Goal: Task Accomplishment & Management: Manage account settings

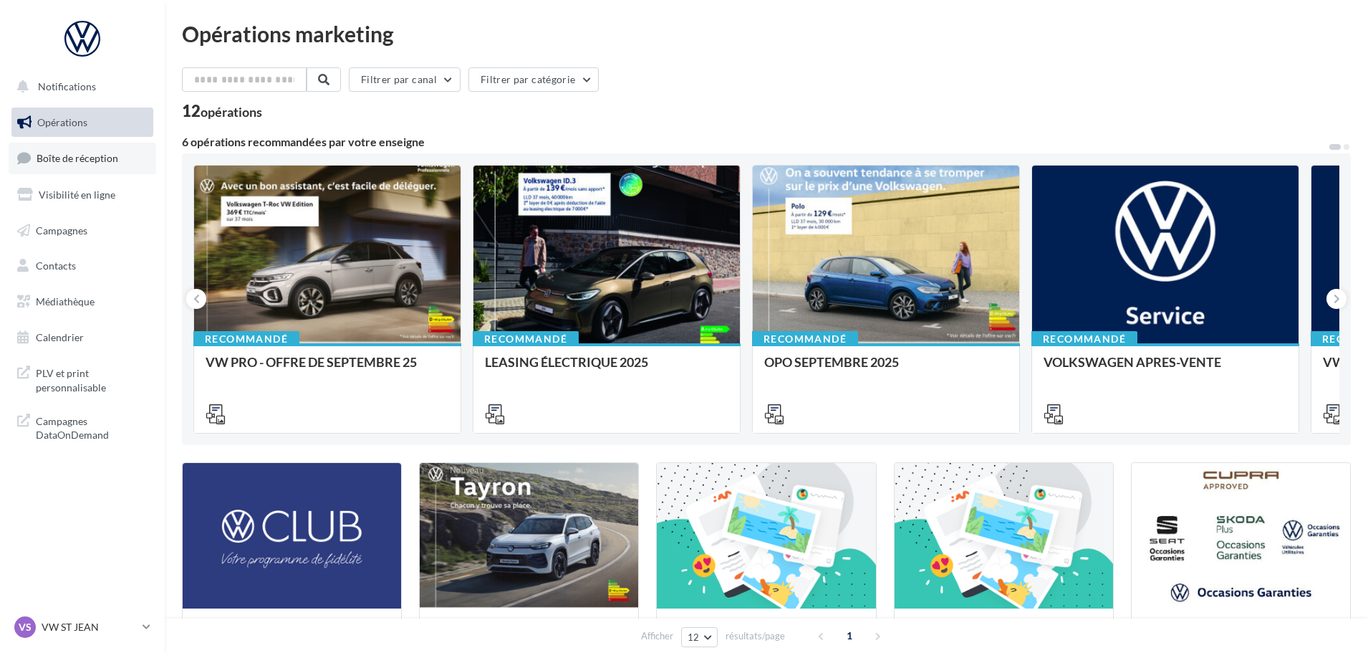
click at [104, 168] on link "Boîte de réception" at bounding box center [83, 158] width 148 height 31
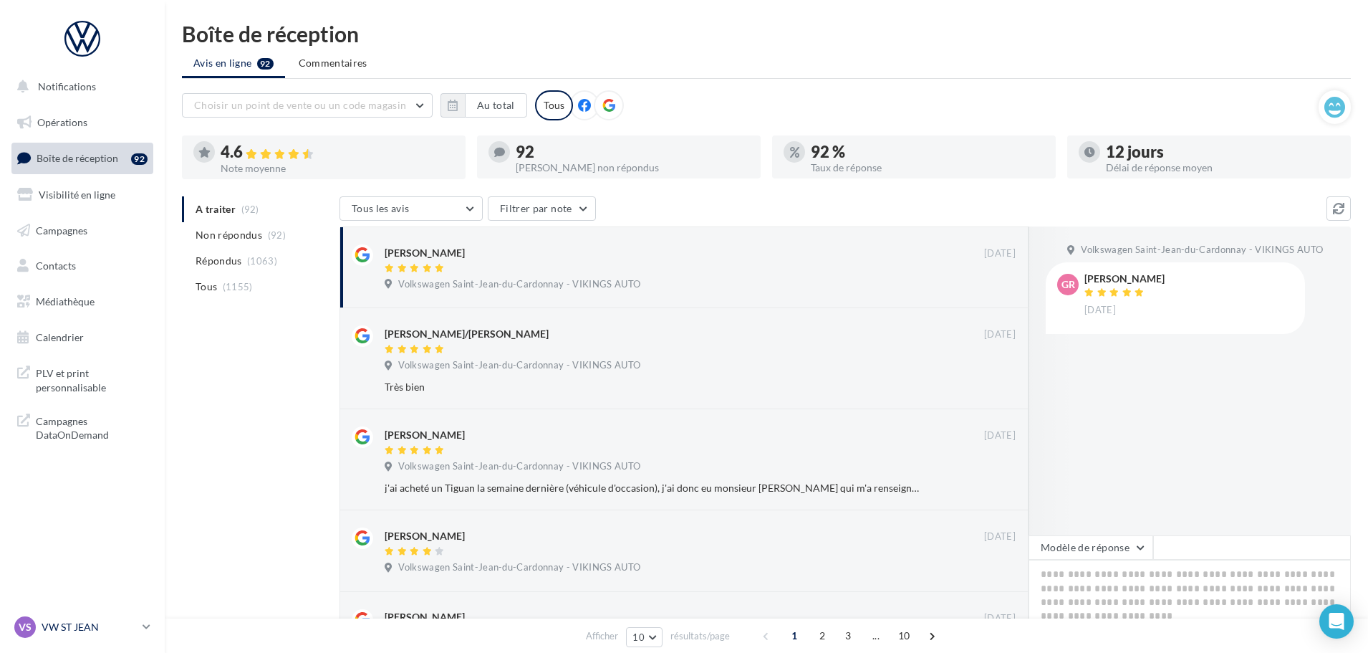
click at [78, 621] on p "VW ST JEAN" at bounding box center [89, 627] width 95 height 14
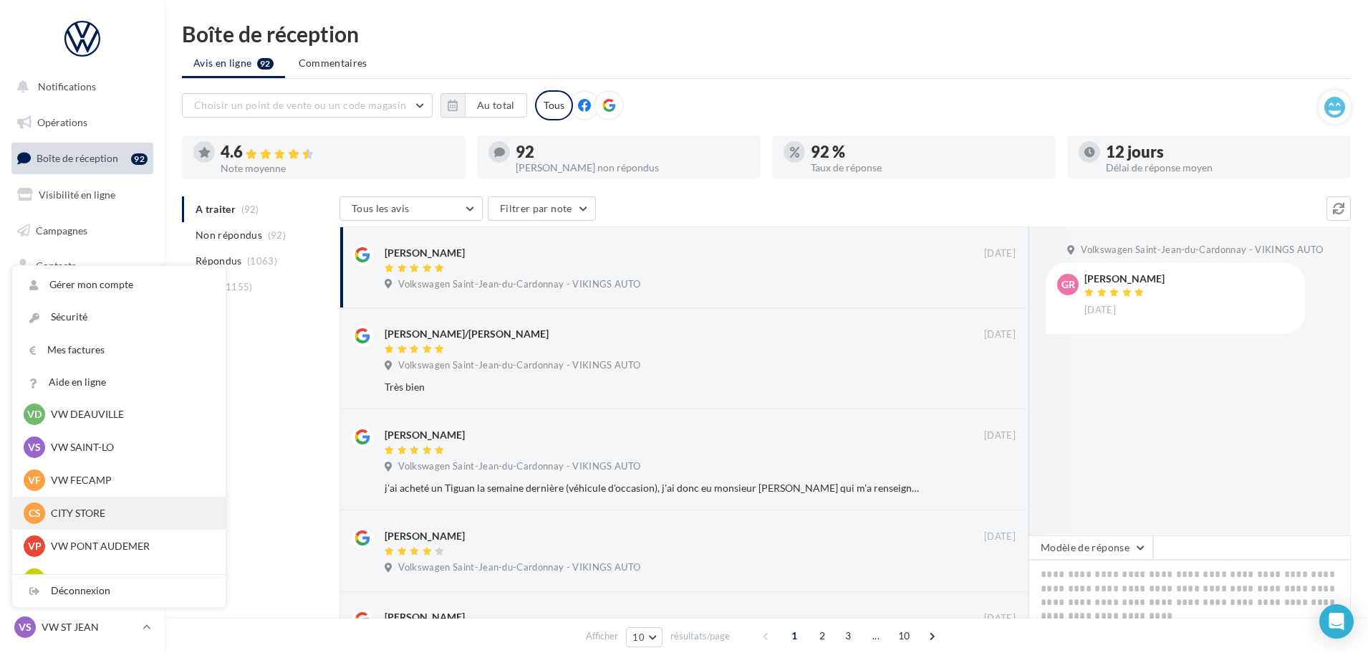
scroll to position [215, 0]
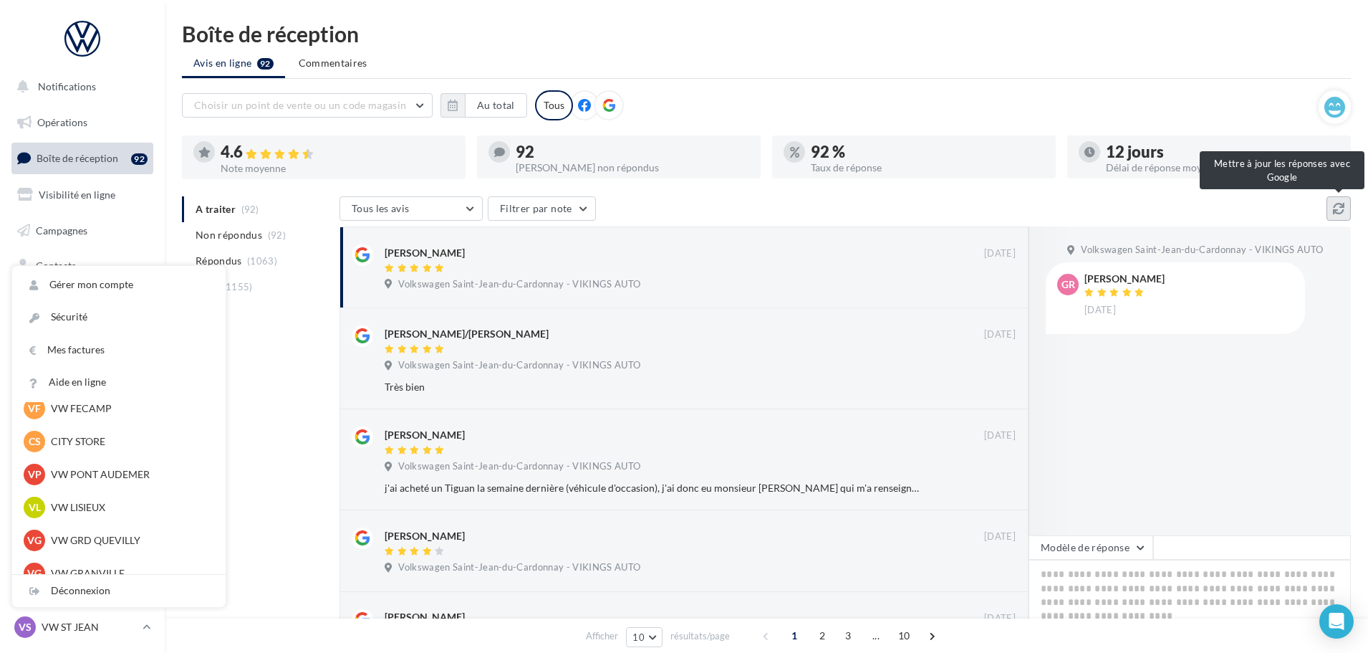
click at [1345, 207] on button at bounding box center [1339, 208] width 24 height 24
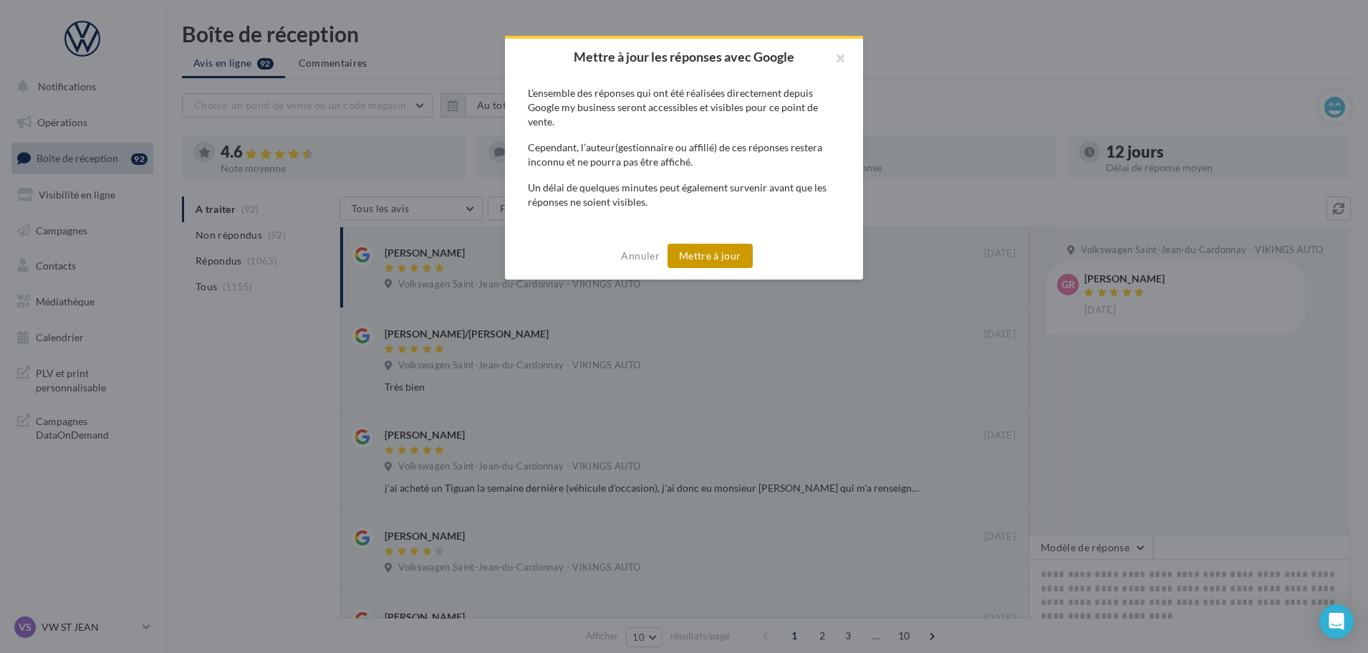
click at [726, 253] on button "Mettre à jour" at bounding box center [710, 256] width 85 height 24
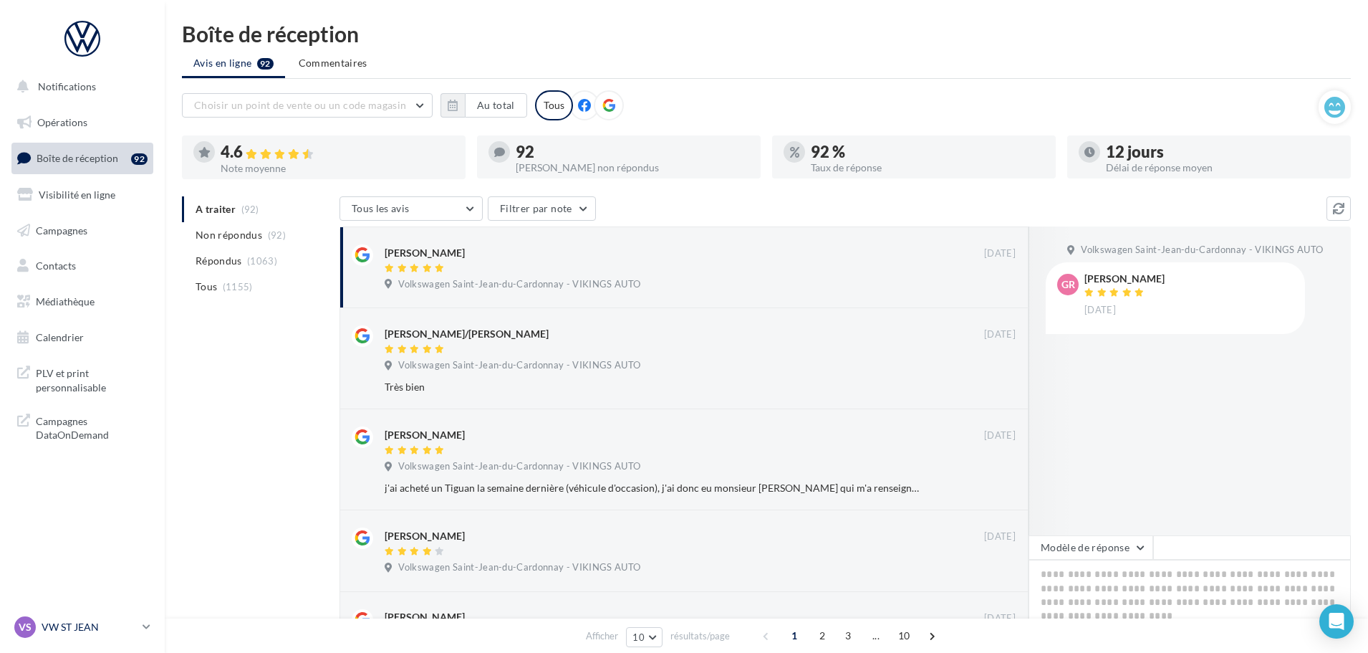
click at [83, 615] on link "VS VW ST JEAN vw-stj-vau" at bounding box center [82, 626] width 142 height 27
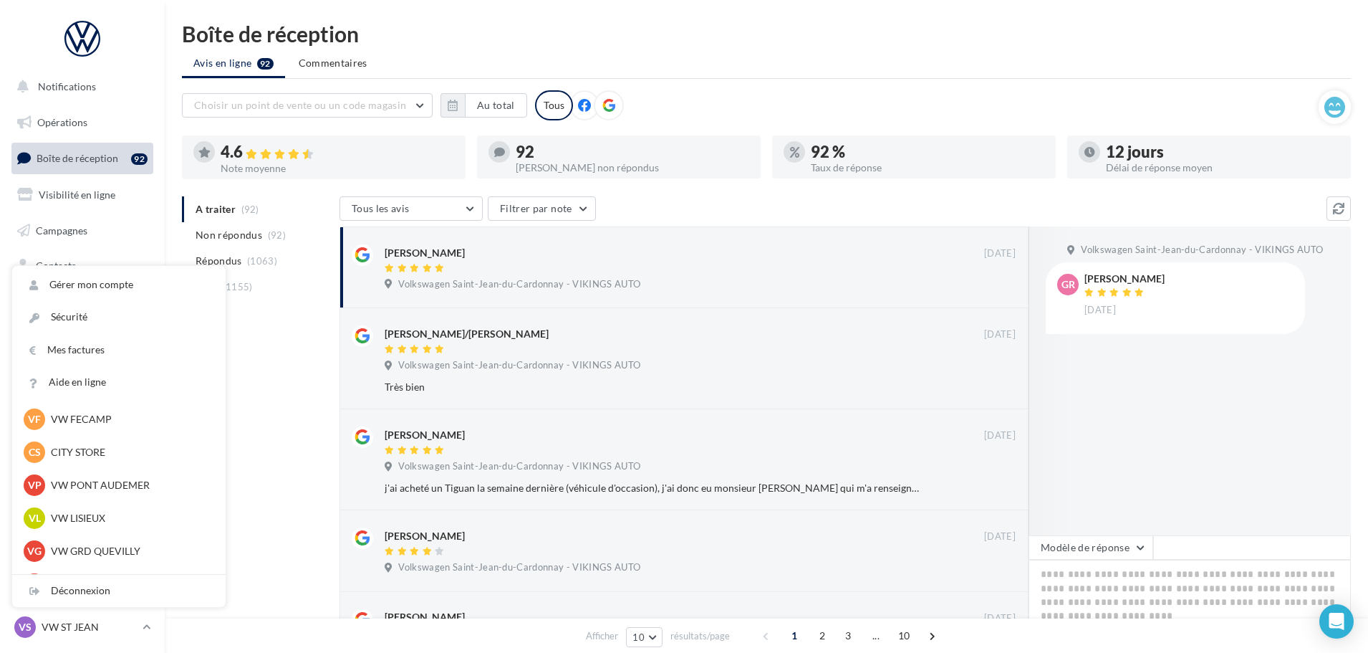
scroll to position [215, 0]
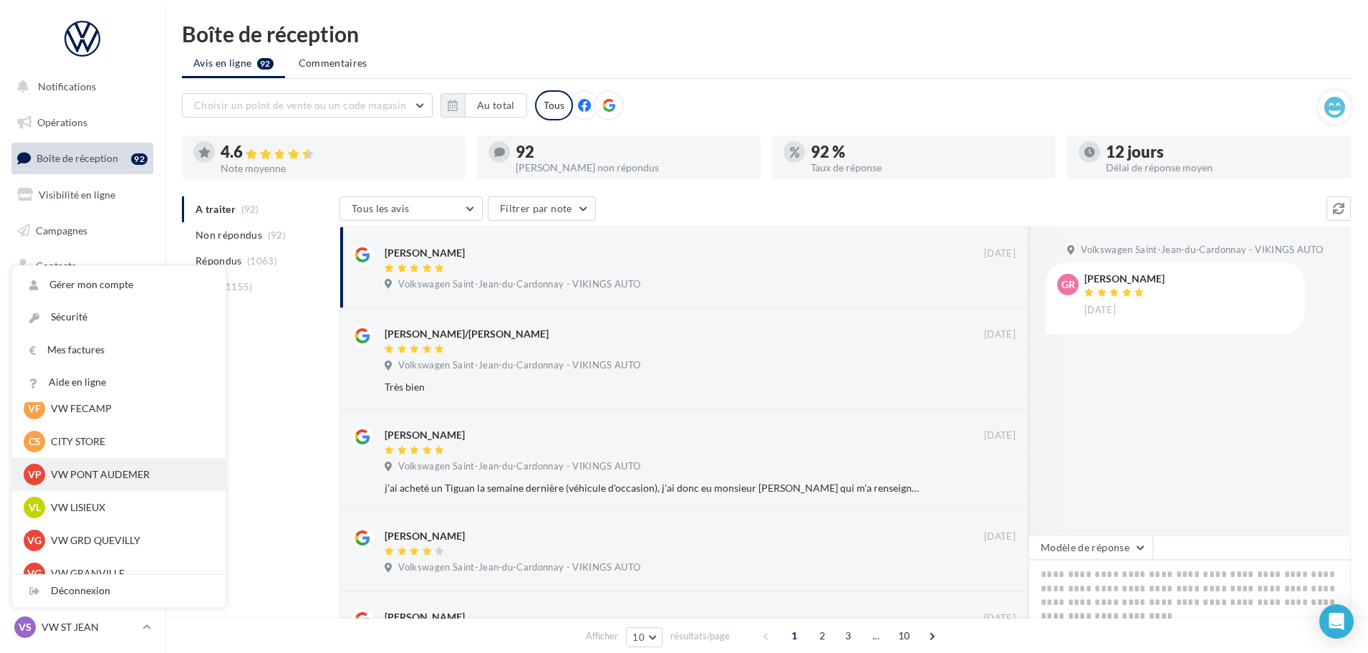
click at [125, 471] on p "VW PONT AUDEMER" at bounding box center [130, 474] width 158 height 14
